Goal: Find specific page/section: Find specific page/section

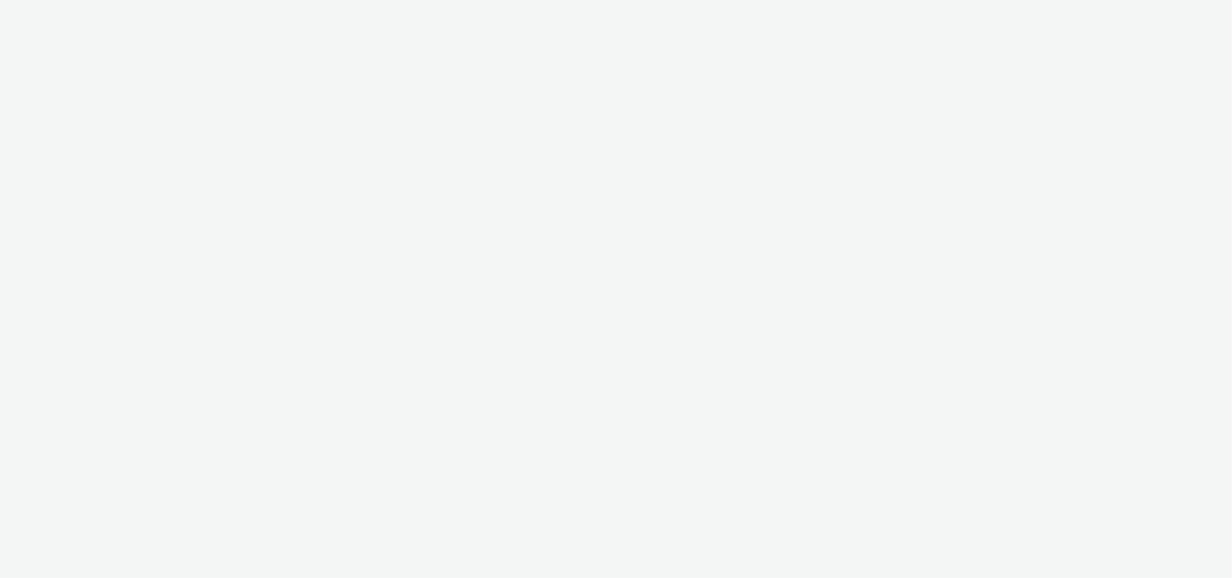
select select "2fc77e36-bb93-4aa3-9dff-dcb08e02eac6"
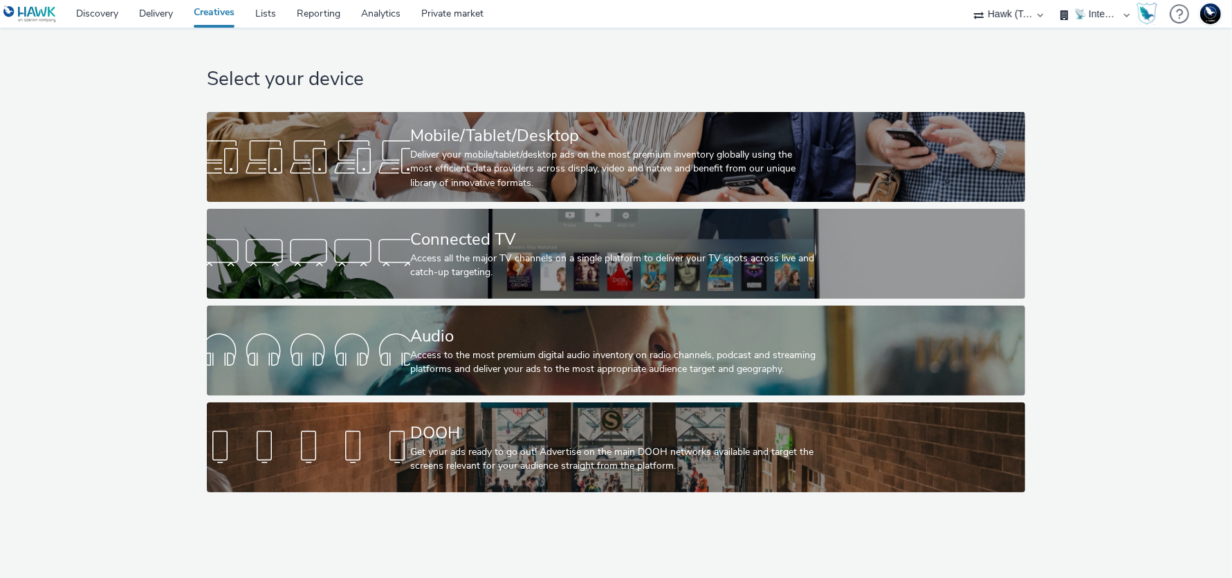
click at [1079, 23] on select "🇧🇪 Team BE 🇩🇪 Team DE 🇫🇷 Team FR 🇬🇧 Team UK 🌍 Demonstration 📡 Integration tests…" at bounding box center [1095, 14] width 83 height 28
select select "1eb1e436-ff10-4439-ac20-4e17fcc0c996"
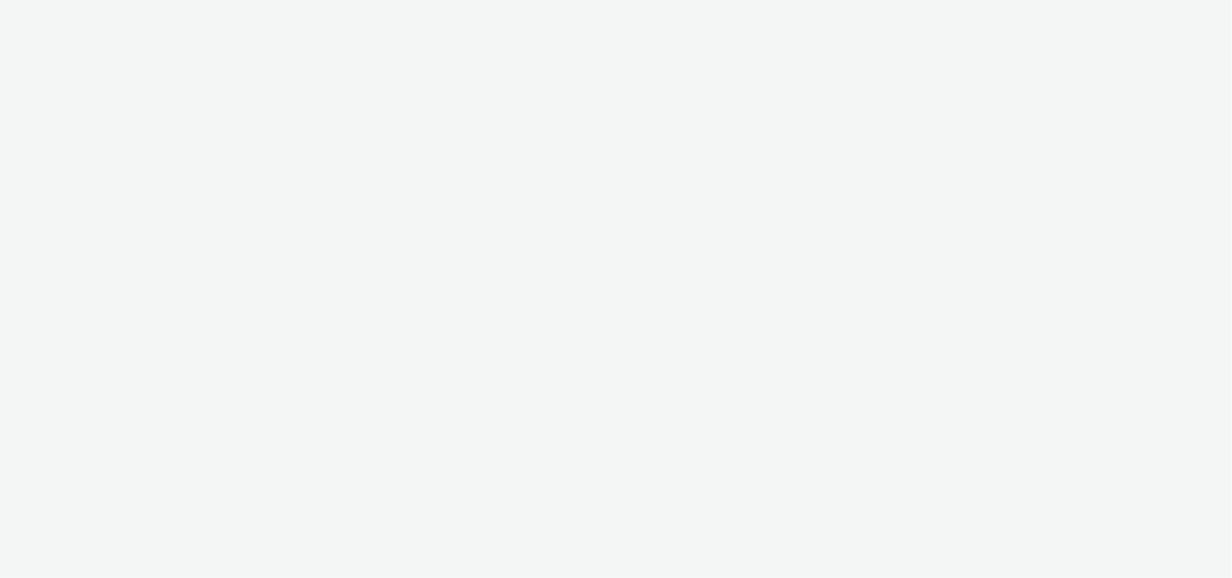
select select "2fc77e36-bb93-4aa3-9dff-dcb08e02eac6"
select select "1eb1e436-ff10-4439-ac20-4e17fcc0c996"
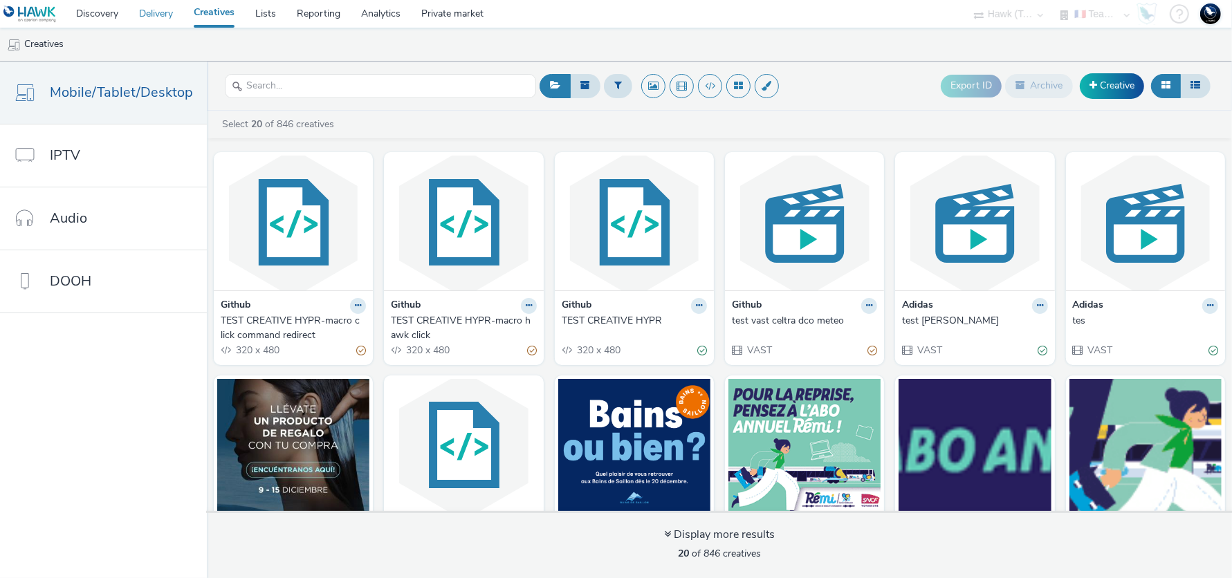
click at [161, 18] on link "Delivery" at bounding box center [156, 14] width 55 height 28
